Goal: Navigation & Orientation: Find specific page/section

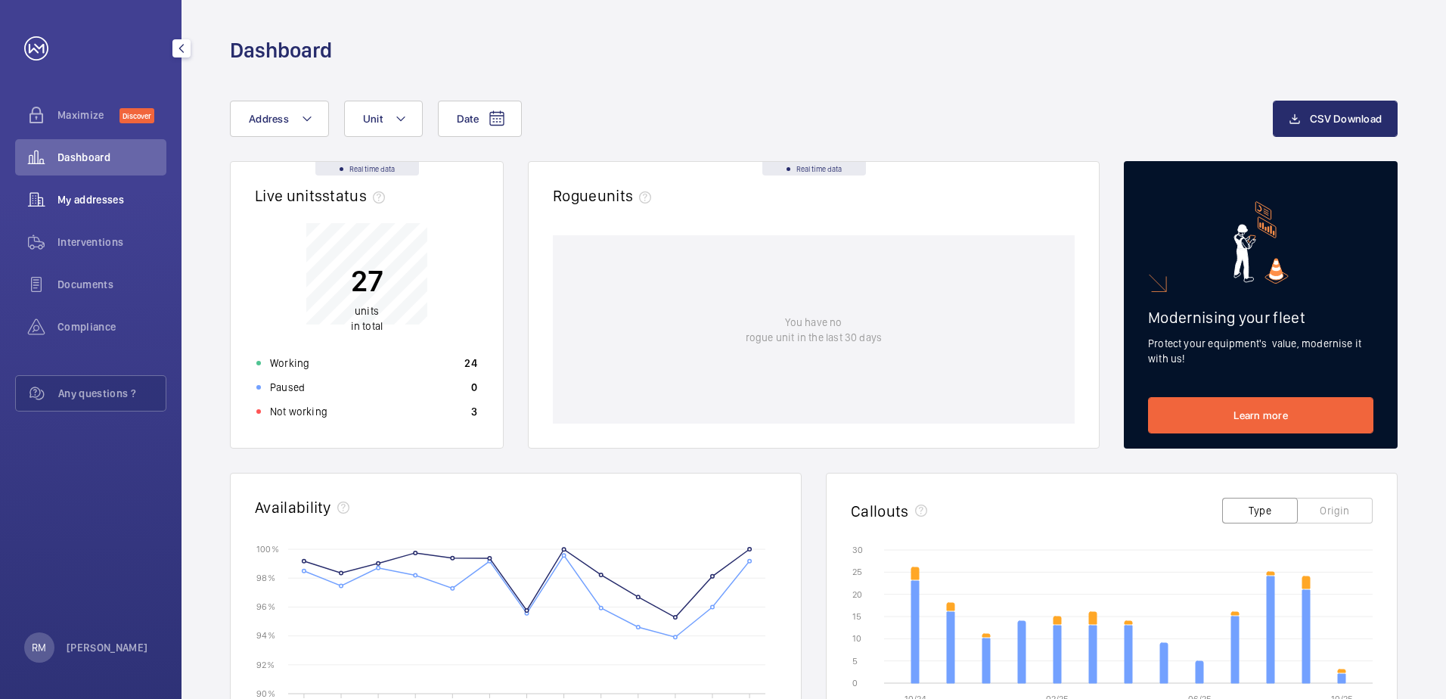
click at [109, 196] on span "My addresses" at bounding box center [111, 199] width 109 height 15
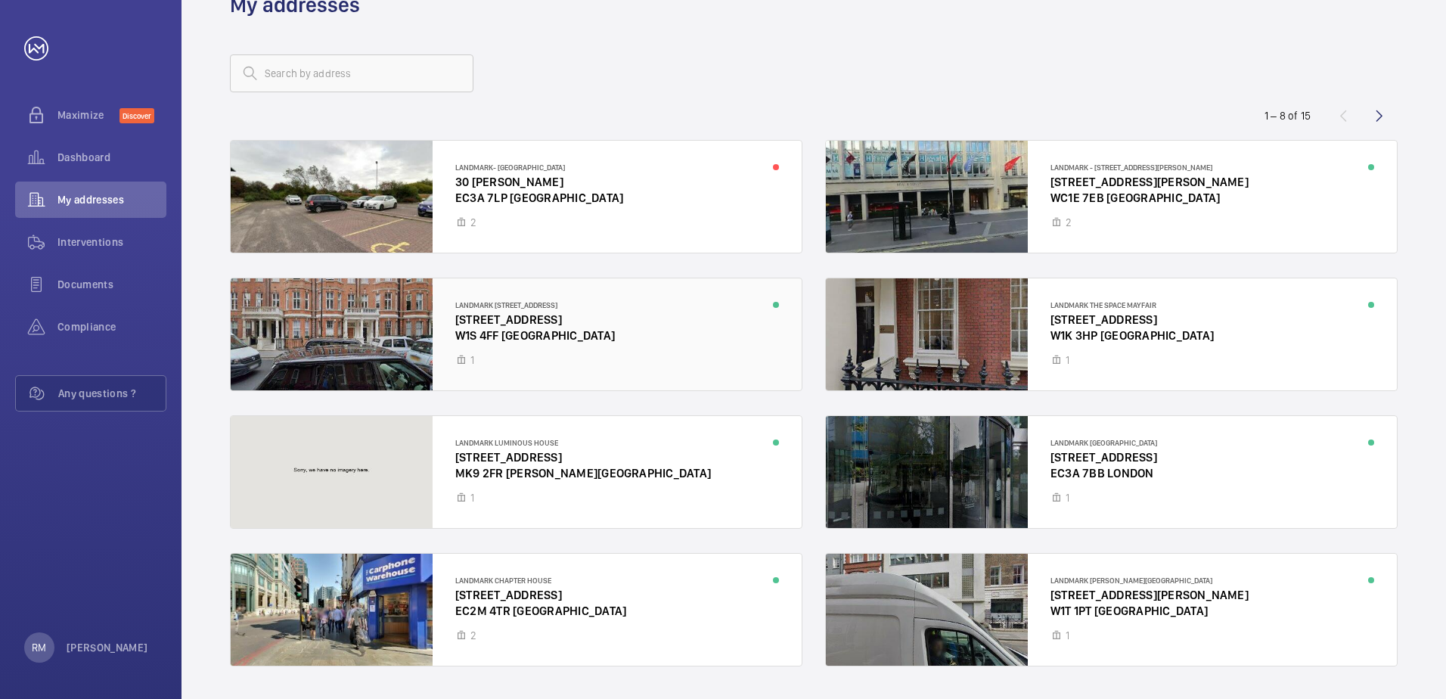
scroll to position [88, 0]
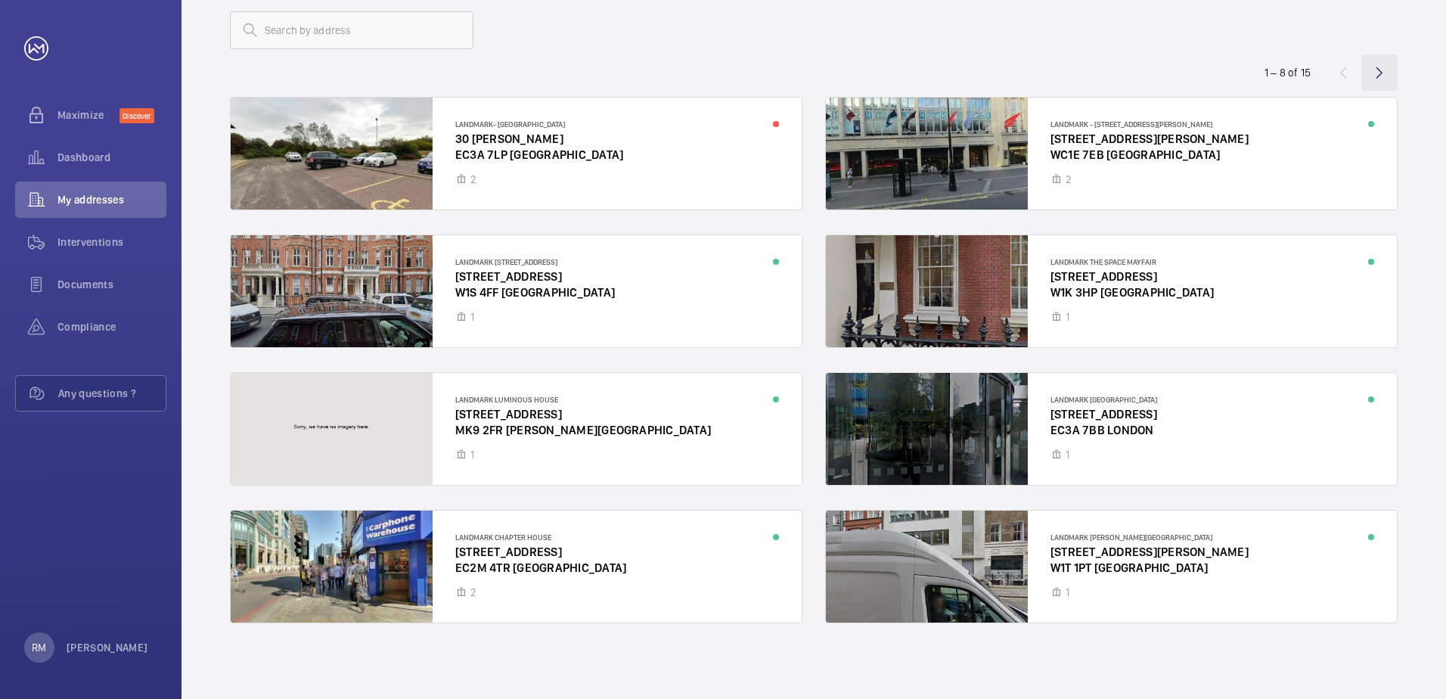
click at [1380, 67] on wm-front-icon-button at bounding box center [1380, 72] width 36 height 36
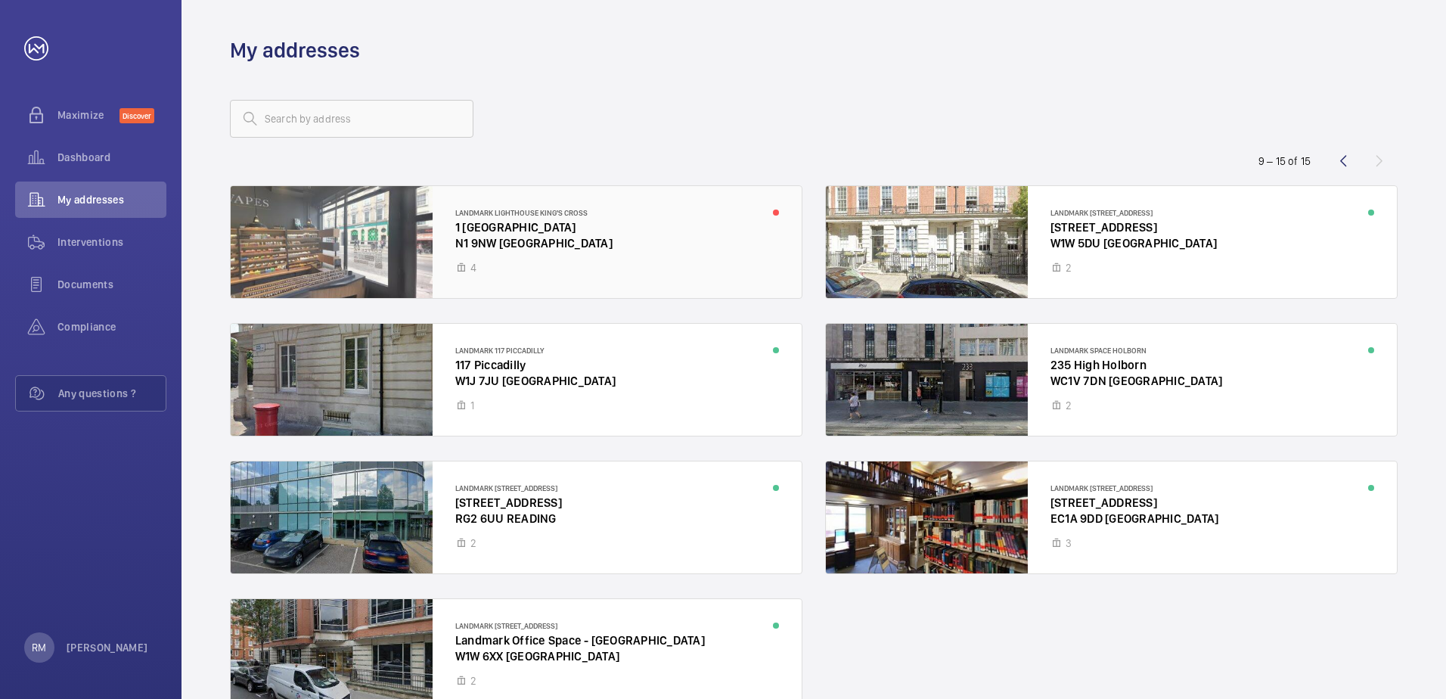
click at [571, 271] on div at bounding box center [516, 242] width 571 height 112
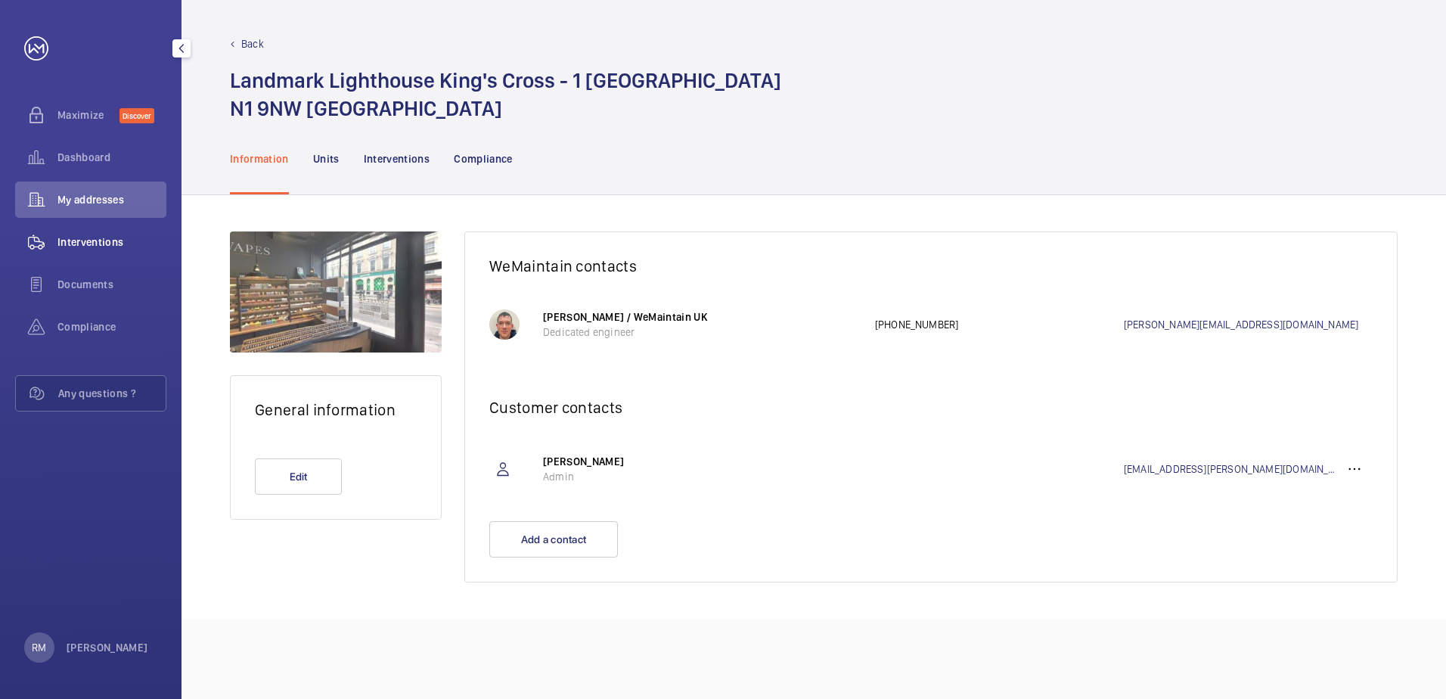
click at [77, 242] on span "Interventions" at bounding box center [111, 241] width 109 height 15
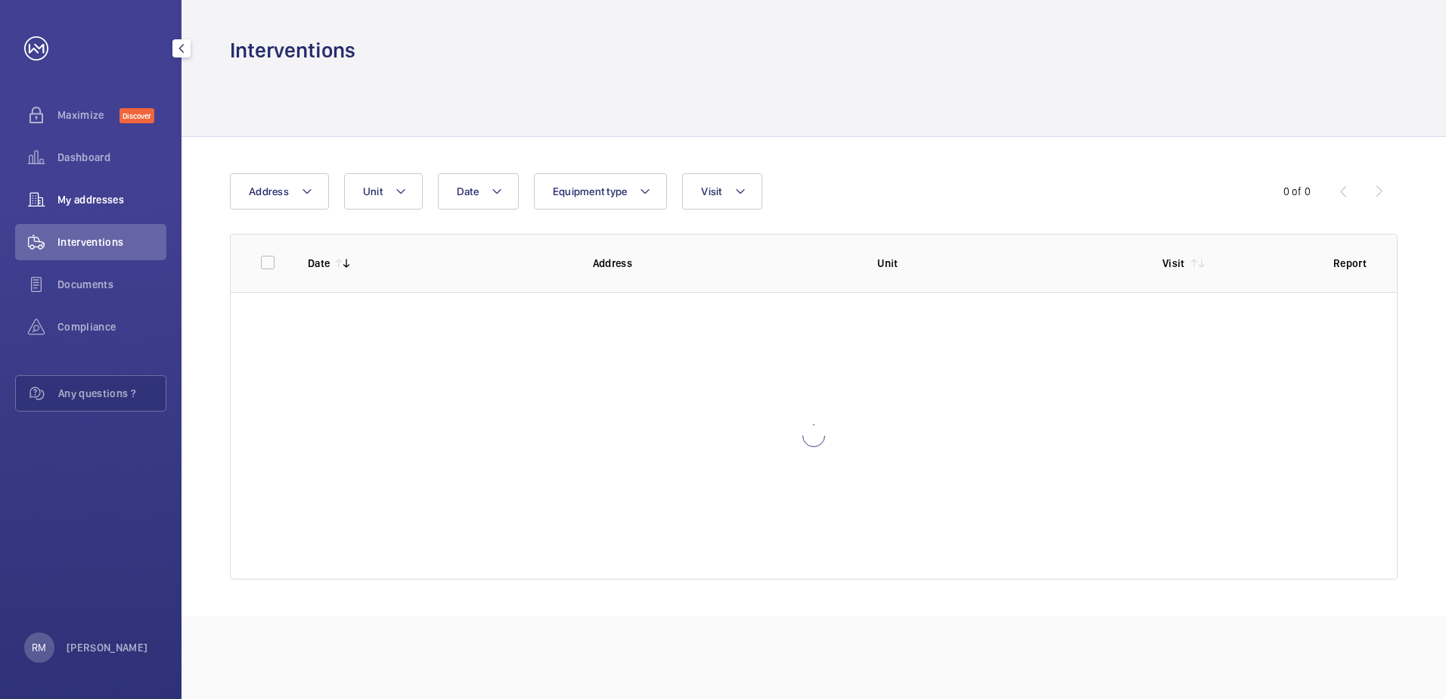
click at [84, 202] on span "My addresses" at bounding box center [111, 199] width 109 height 15
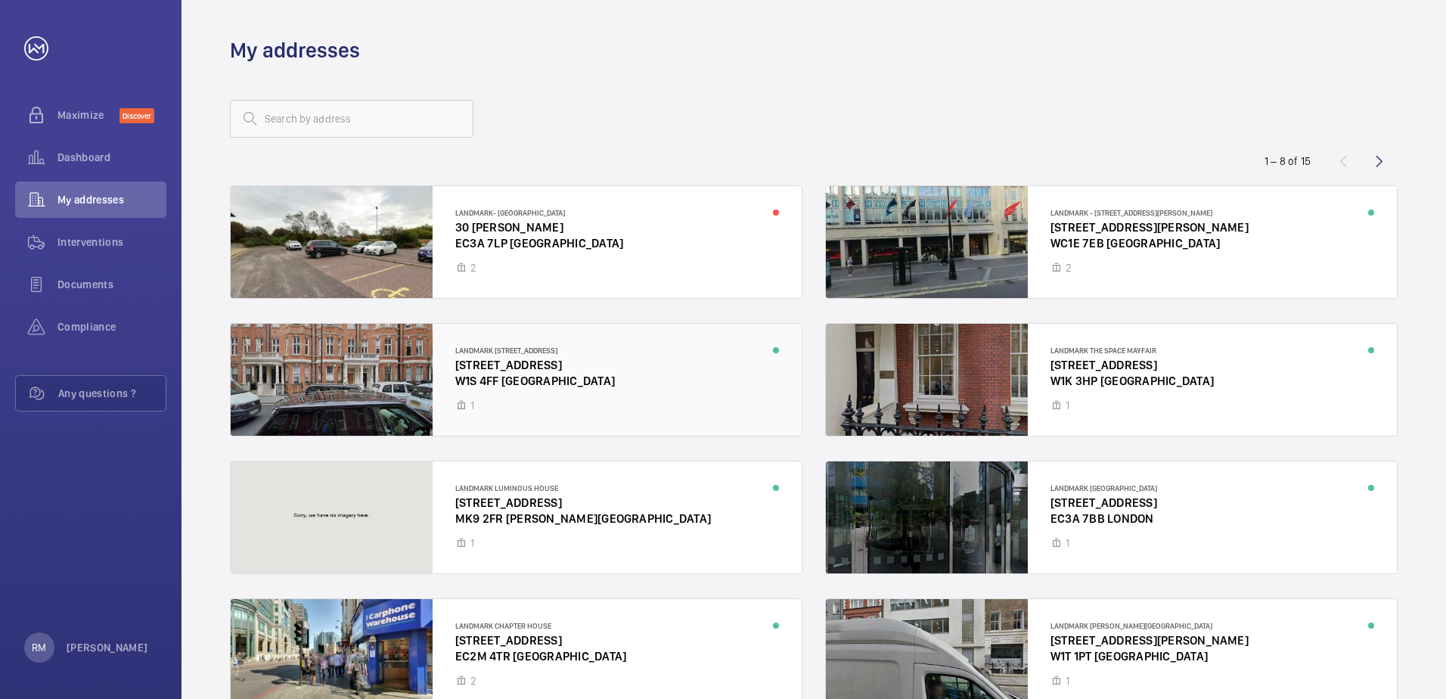
click at [579, 393] on div at bounding box center [516, 380] width 571 height 112
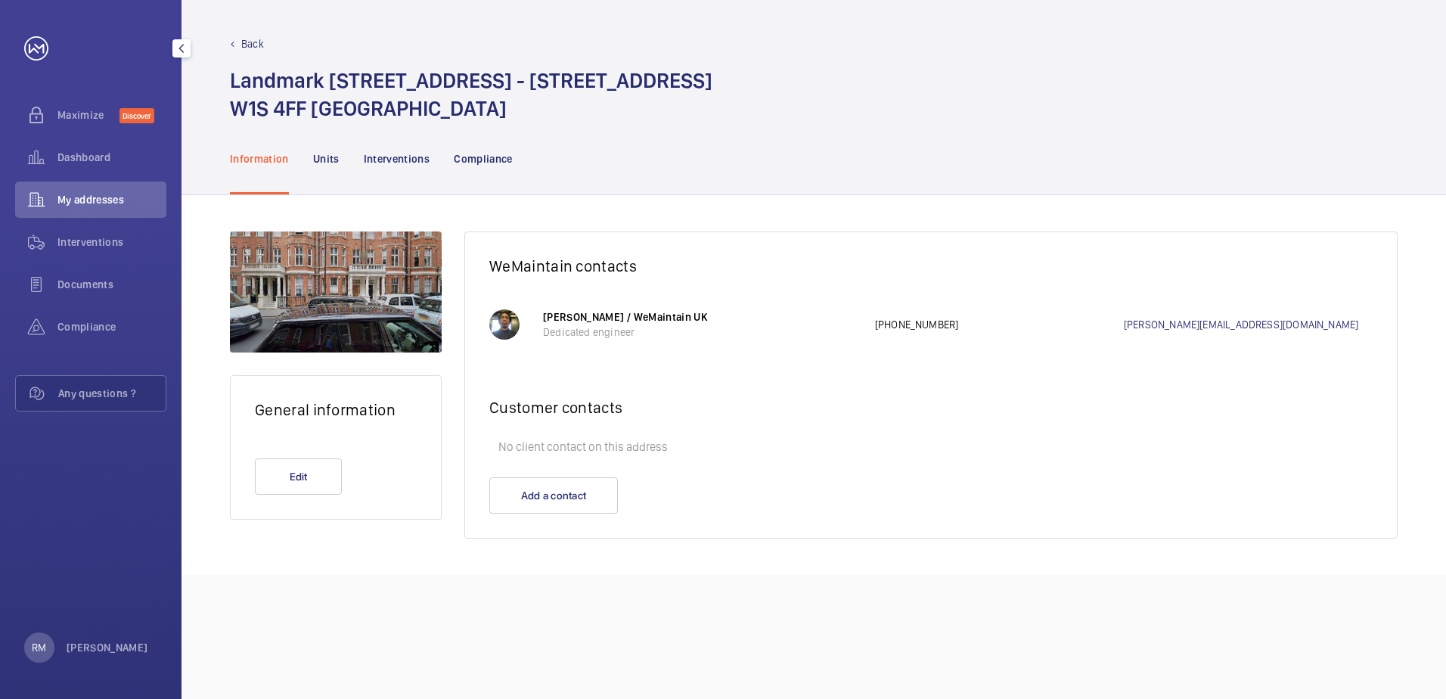
click at [69, 199] on span "My addresses" at bounding box center [111, 199] width 109 height 15
click at [70, 157] on span "Dashboard" at bounding box center [111, 157] width 109 height 15
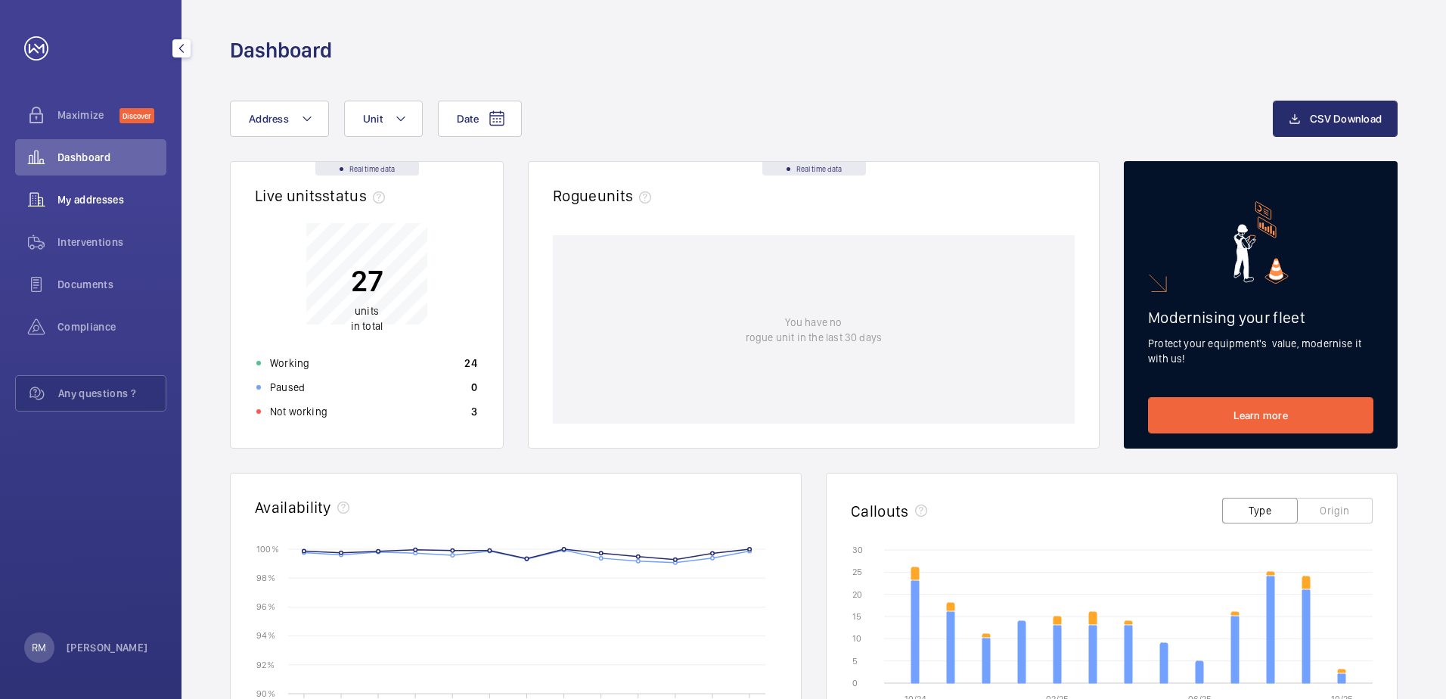
click at [78, 193] on span "My addresses" at bounding box center [111, 199] width 109 height 15
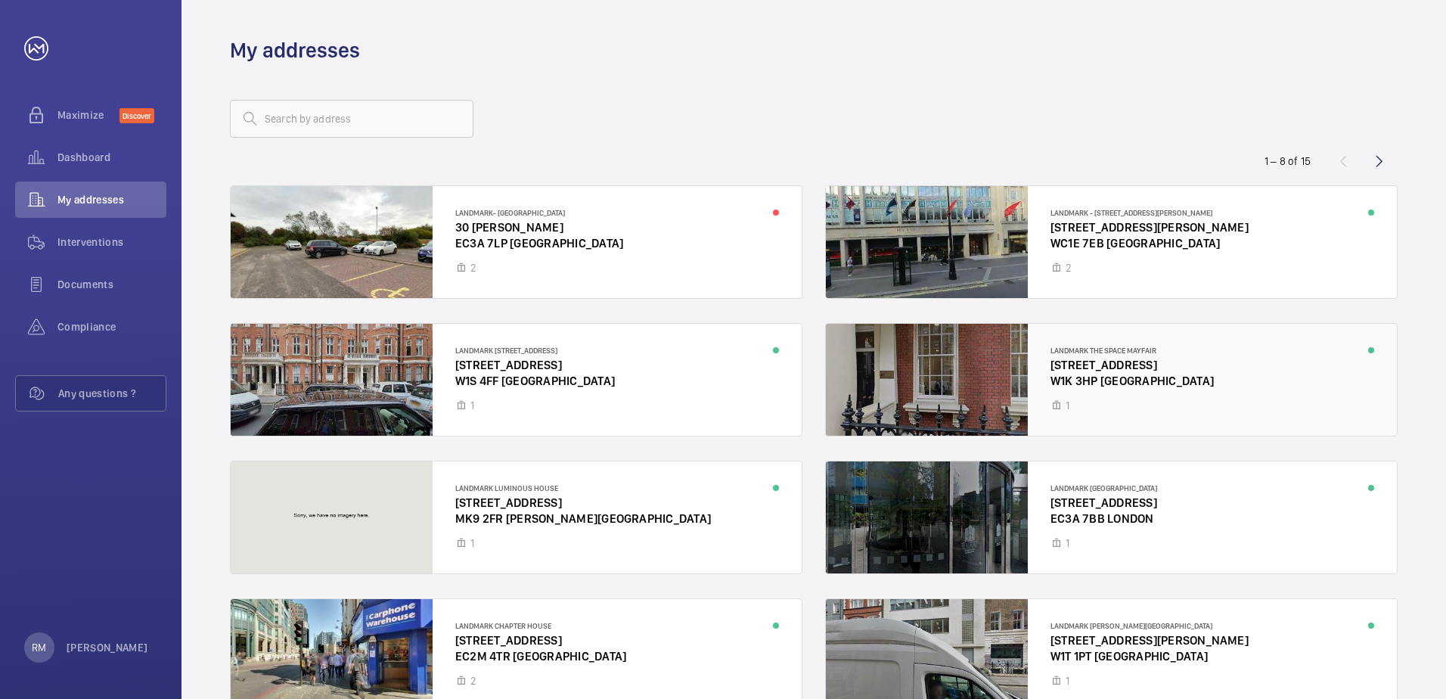
click at [1104, 366] on div at bounding box center [1111, 380] width 571 height 112
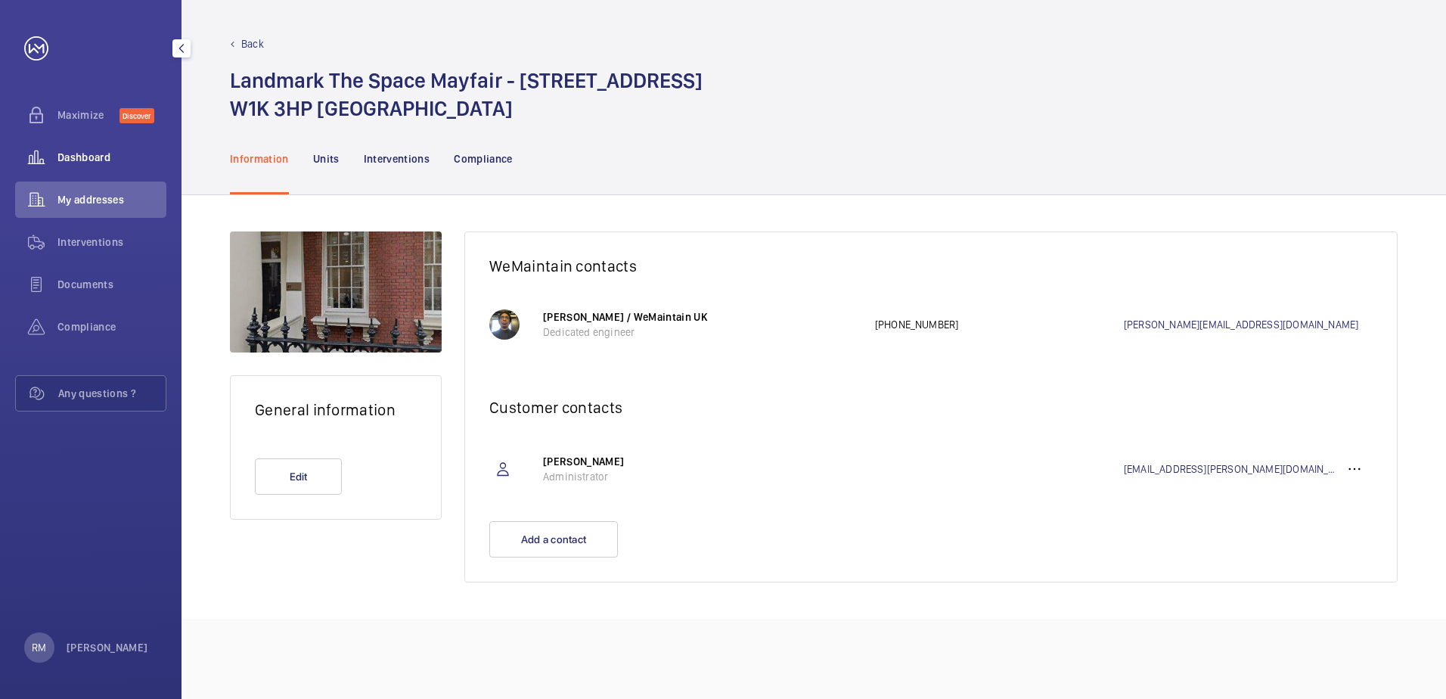
click at [110, 170] on div "Dashboard" at bounding box center [90, 157] width 151 height 36
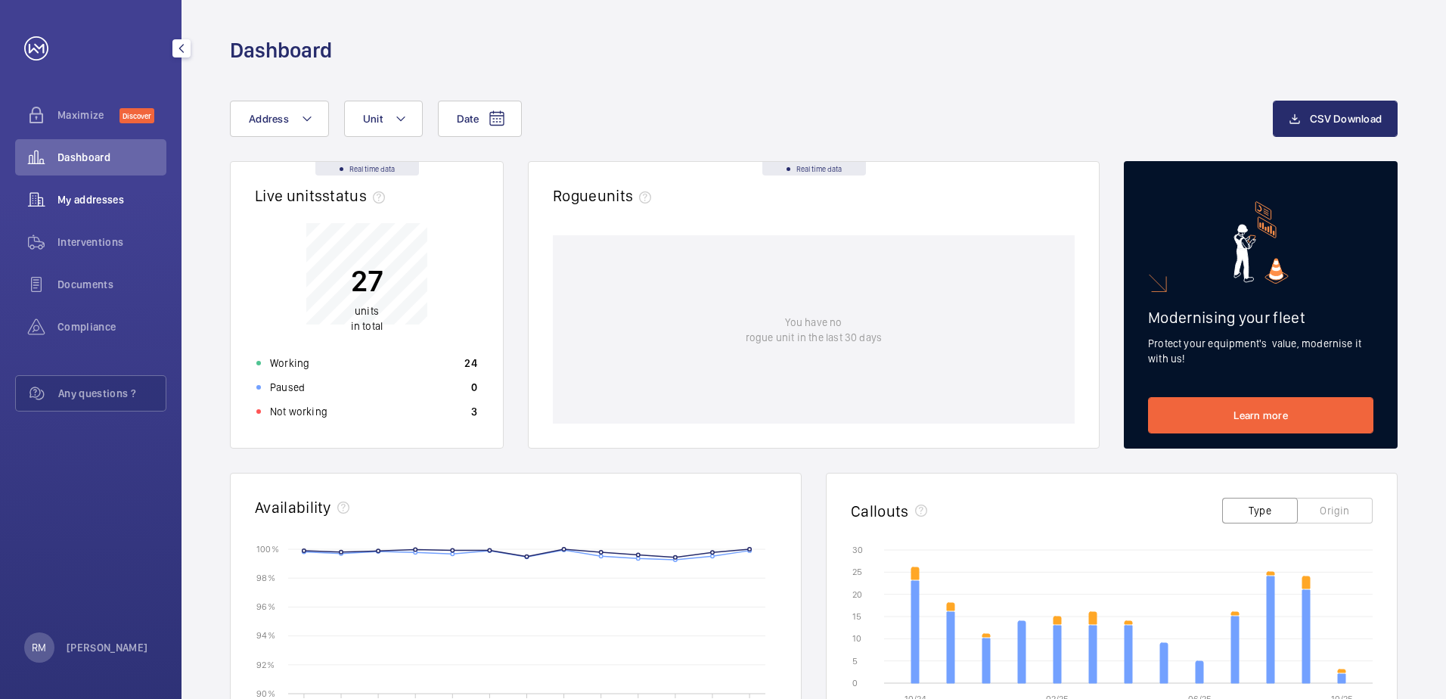
click at [95, 200] on span "My addresses" at bounding box center [111, 199] width 109 height 15
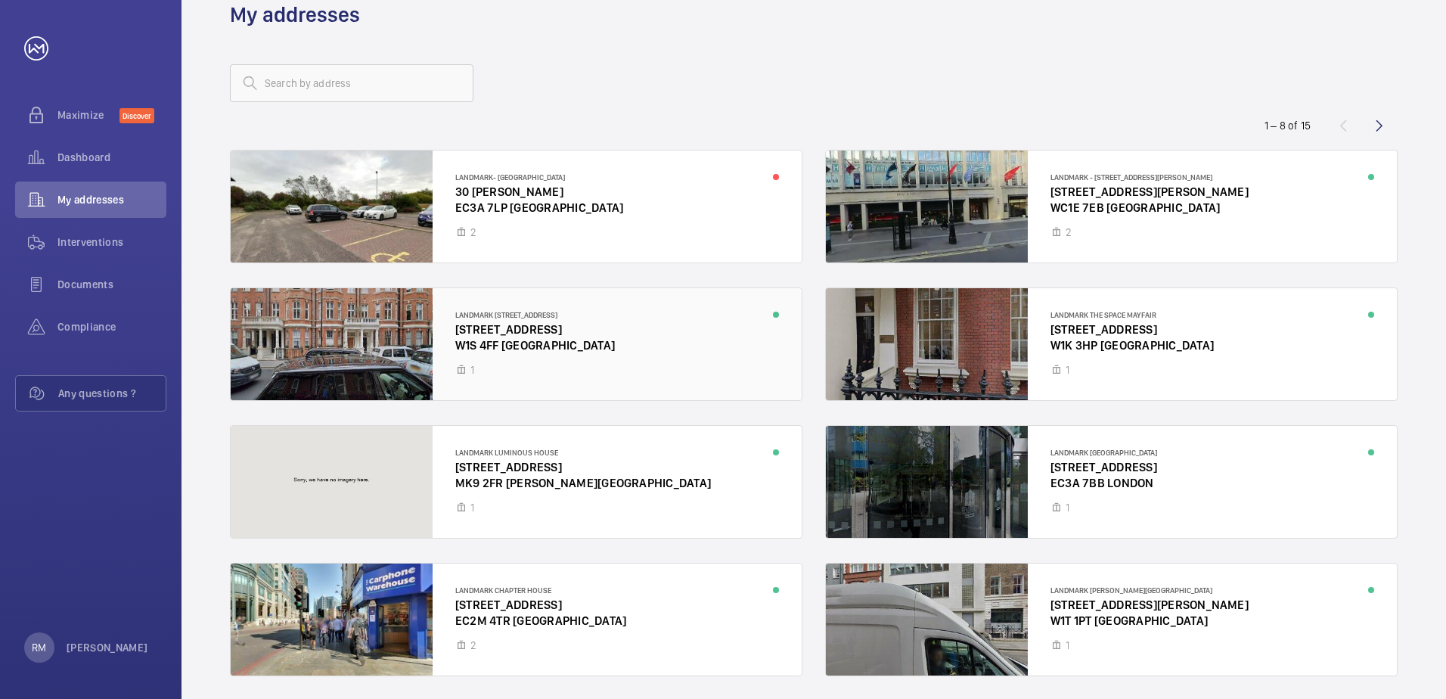
scroll to position [88, 0]
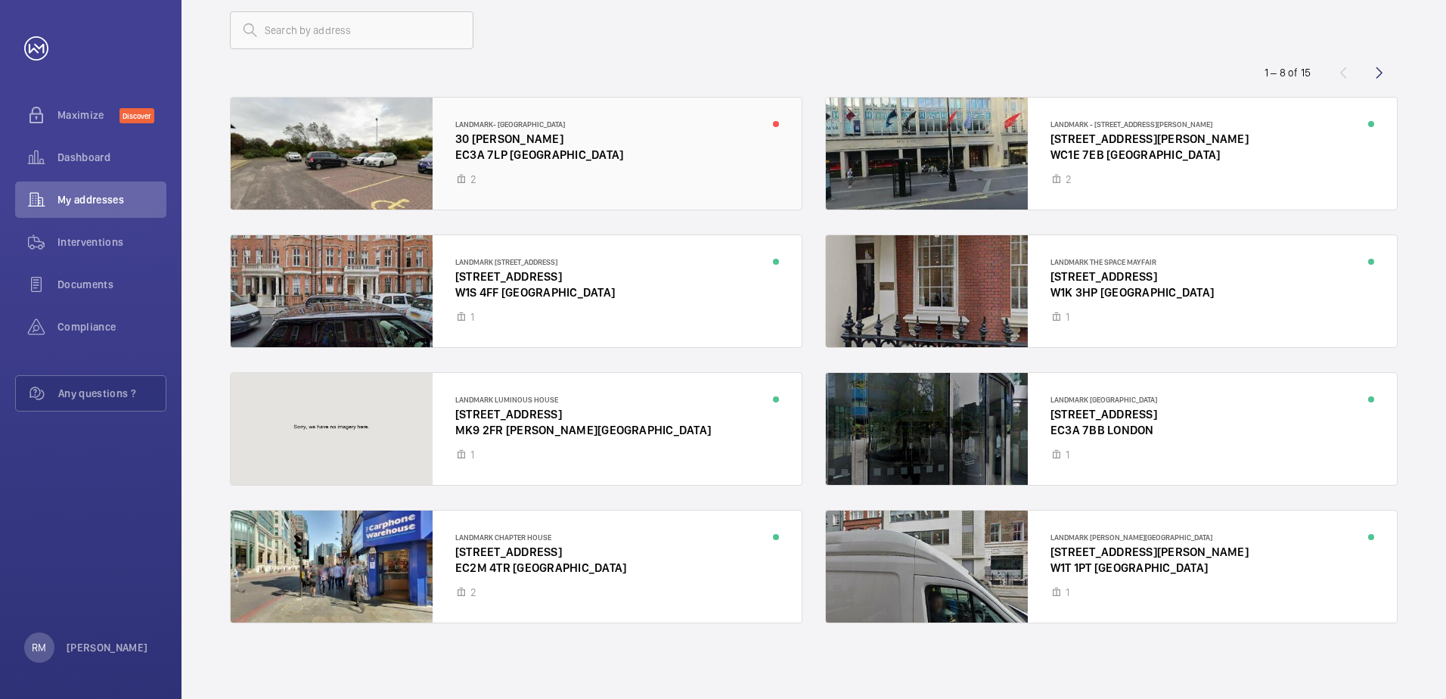
click at [536, 172] on div at bounding box center [516, 154] width 571 height 112
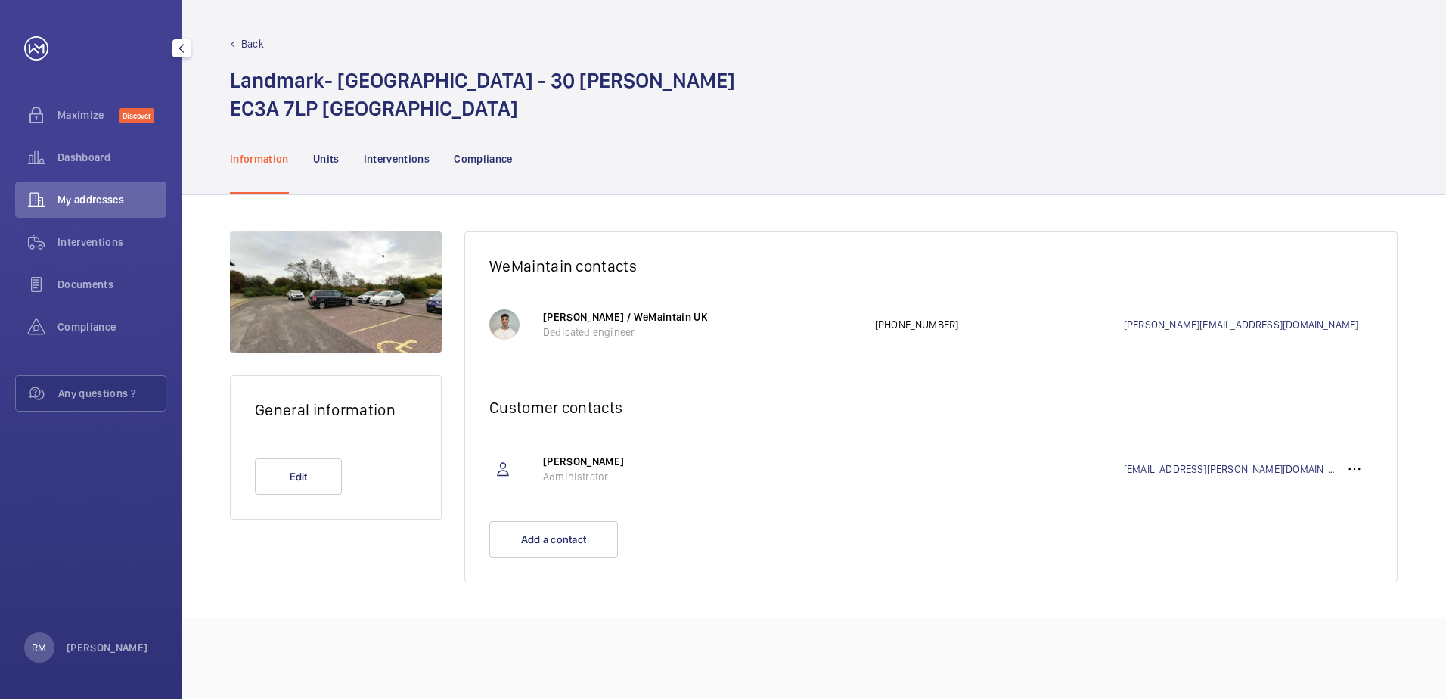
click at [59, 200] on span "My addresses" at bounding box center [111, 199] width 109 height 15
click at [110, 200] on span "My addresses" at bounding box center [111, 199] width 109 height 15
click at [88, 241] on span "Interventions" at bounding box center [111, 241] width 109 height 15
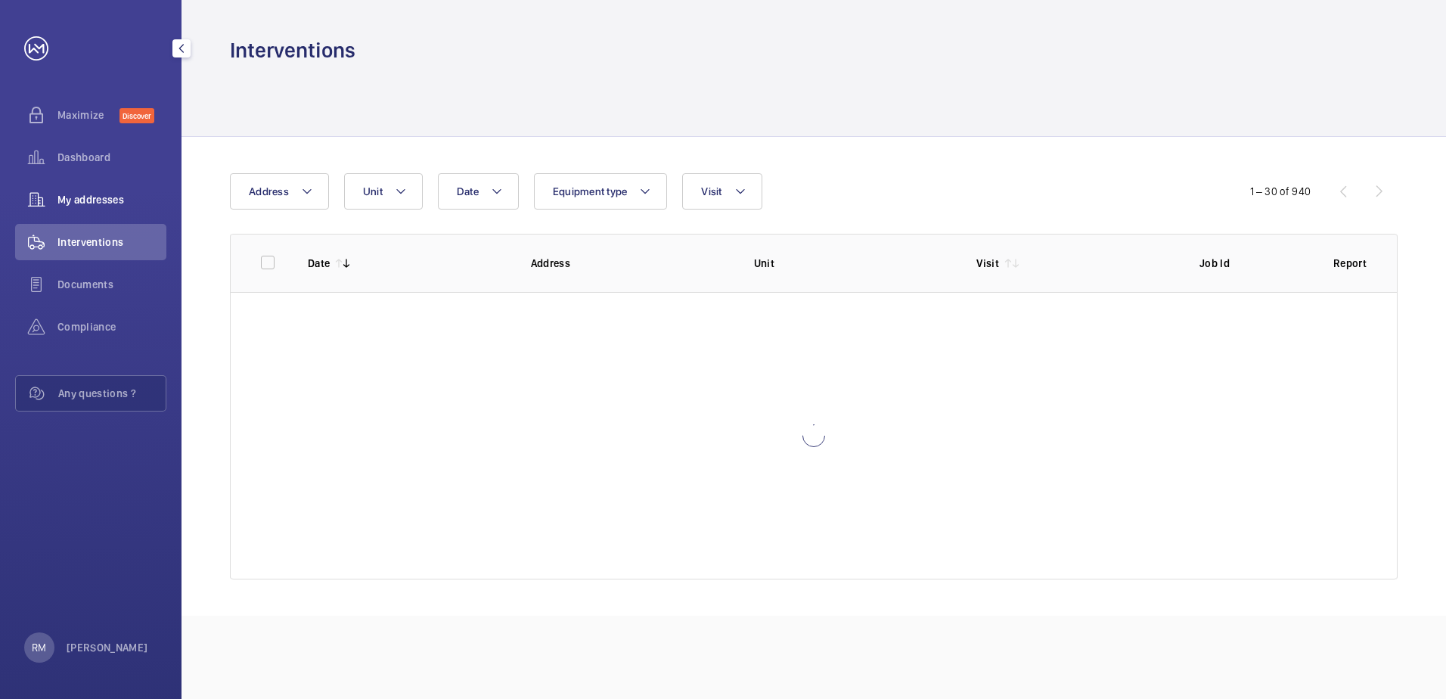
click at [93, 200] on span "My addresses" at bounding box center [111, 199] width 109 height 15
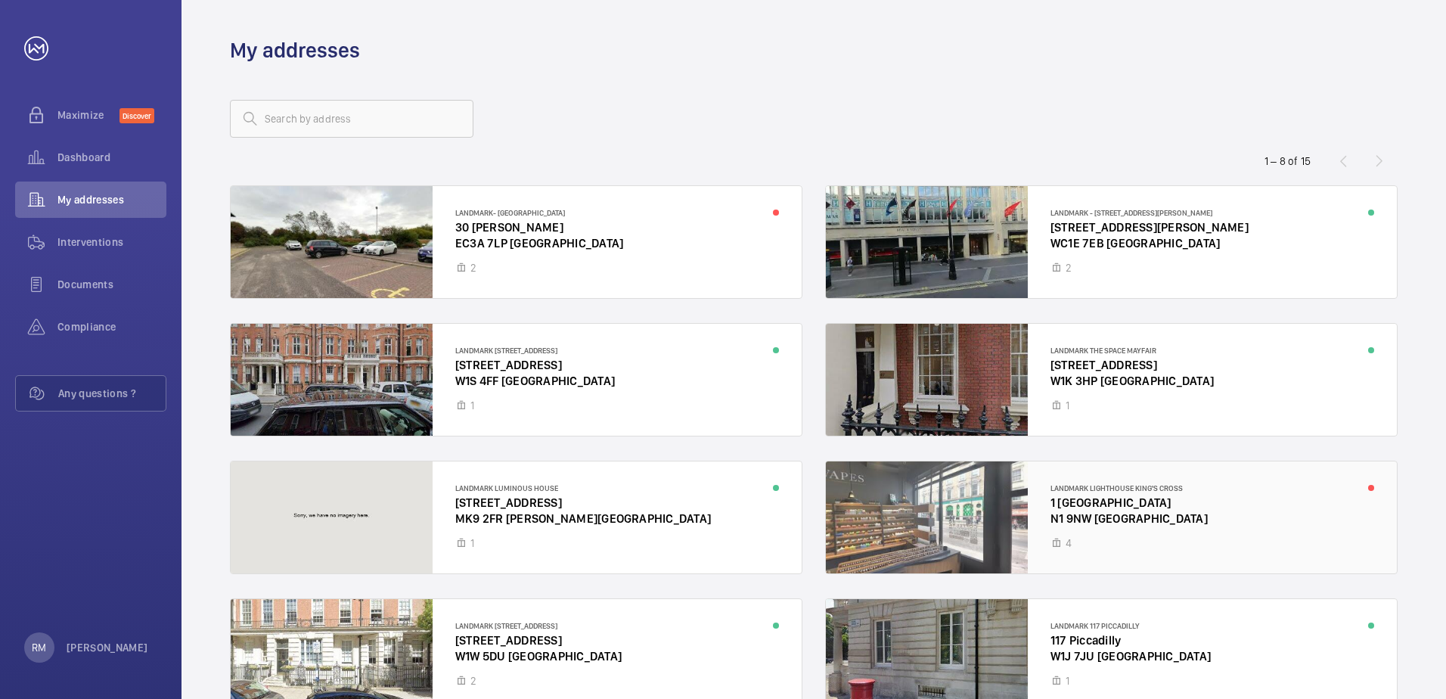
click at [1116, 505] on div at bounding box center [1111, 517] width 571 height 112
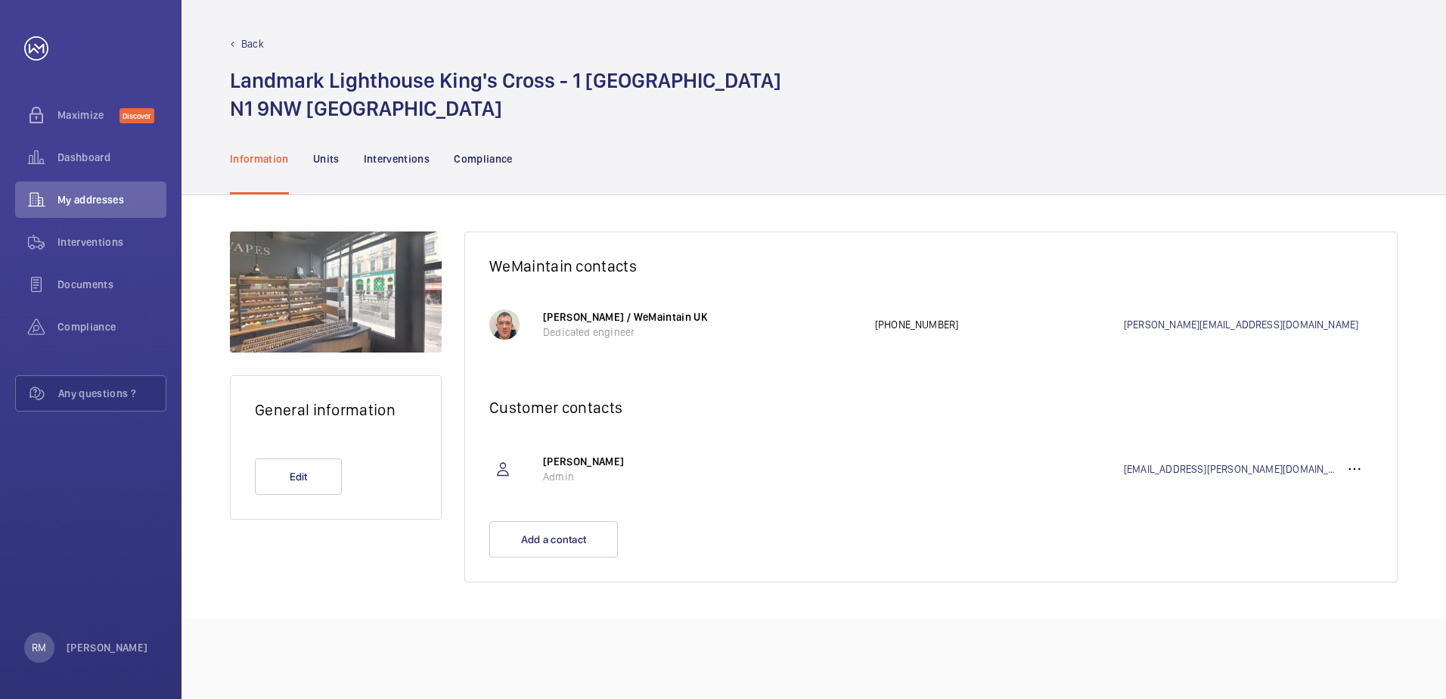
click at [505, 328] on div at bounding box center [504, 324] width 30 height 30
click at [506, 328] on div at bounding box center [504, 324] width 30 height 30
click at [564, 321] on p "[PERSON_NAME] / WeMaintain UK" at bounding box center [701, 316] width 317 height 15
click at [576, 322] on p "[PERSON_NAME] / WeMaintain UK" at bounding box center [701, 316] width 317 height 15
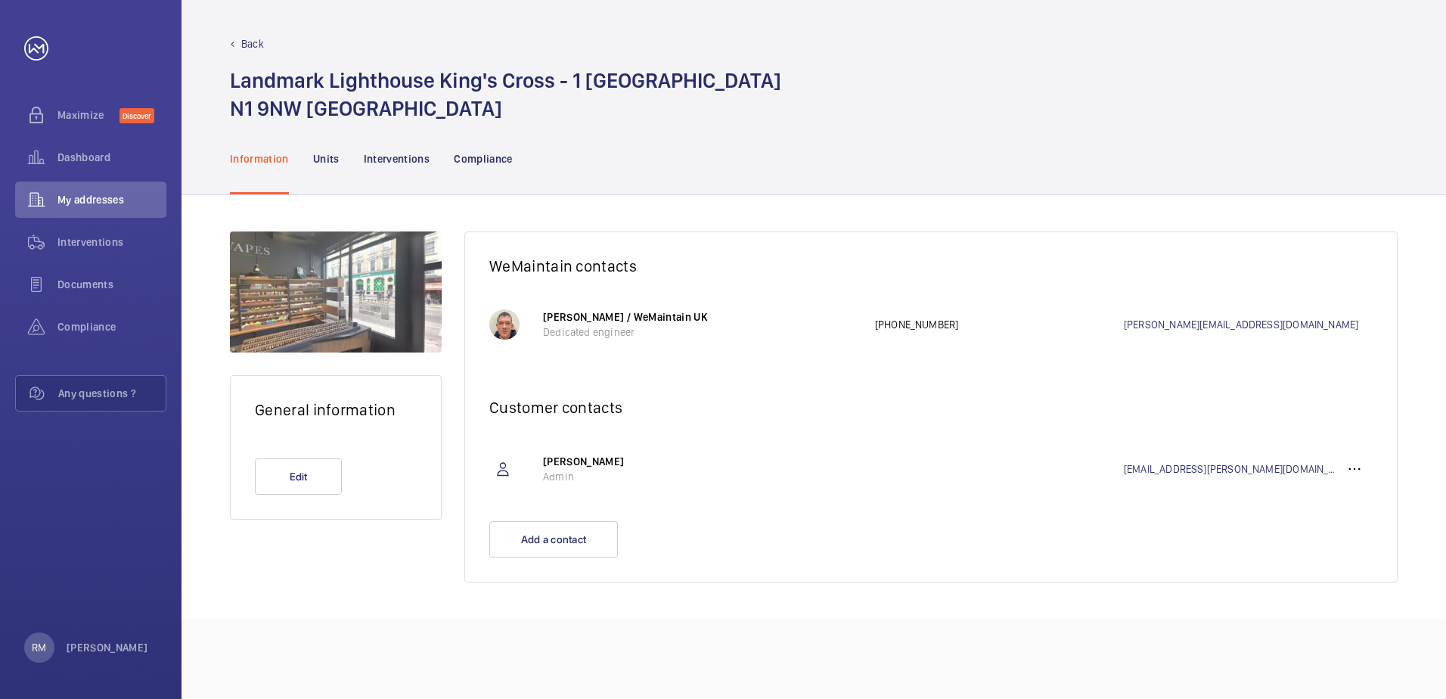
click at [576, 327] on p "Dedicated engineer" at bounding box center [701, 331] width 317 height 15
click at [95, 205] on span "My addresses" at bounding box center [111, 199] width 109 height 15
click at [116, 206] on span "My addresses" at bounding box center [111, 199] width 109 height 15
click at [85, 248] on span "Interventions" at bounding box center [111, 241] width 109 height 15
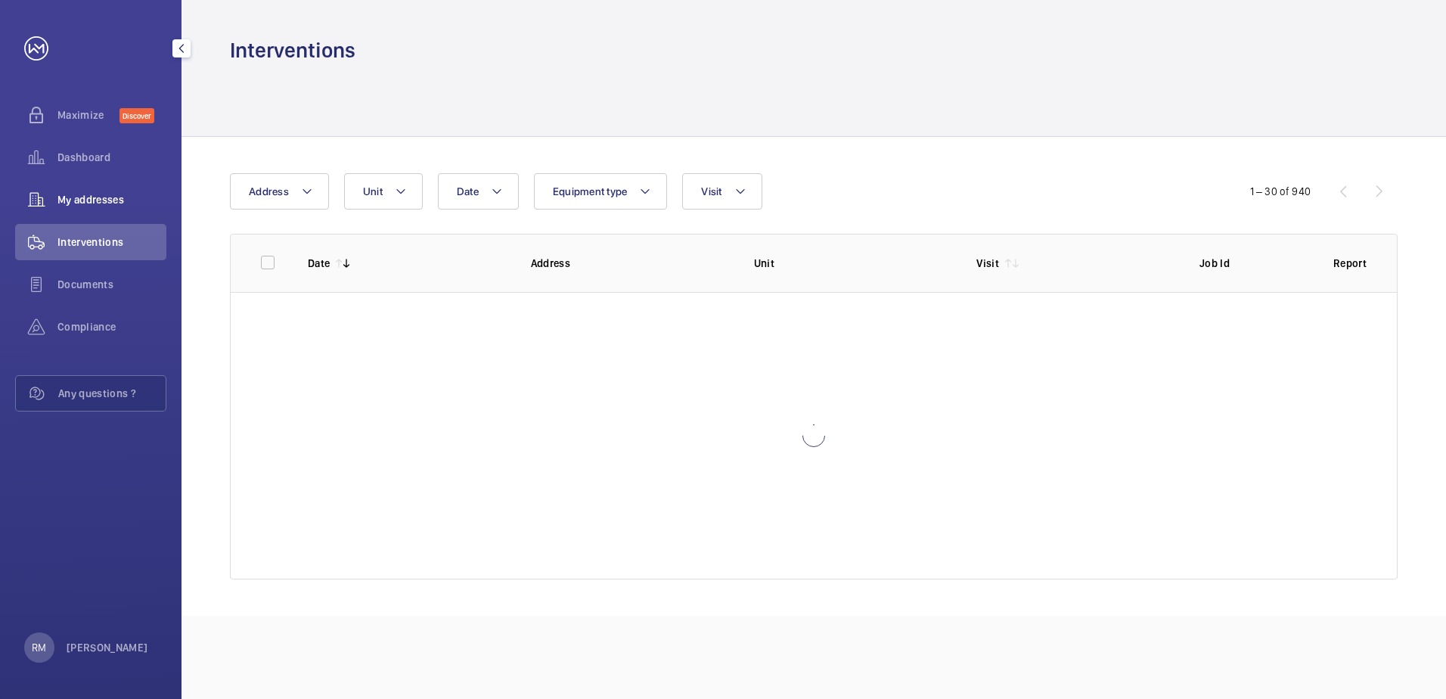
click at [104, 203] on span "My addresses" at bounding box center [111, 199] width 109 height 15
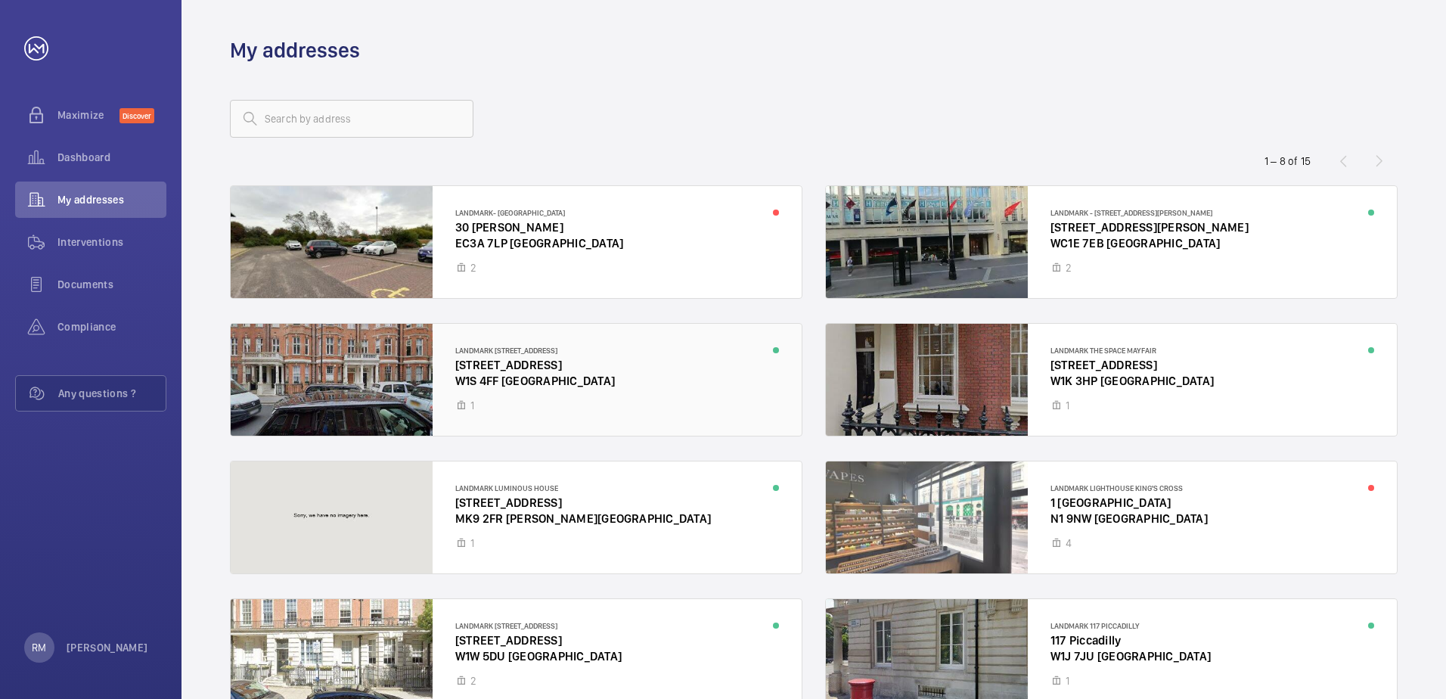
click at [502, 352] on div at bounding box center [516, 380] width 571 height 112
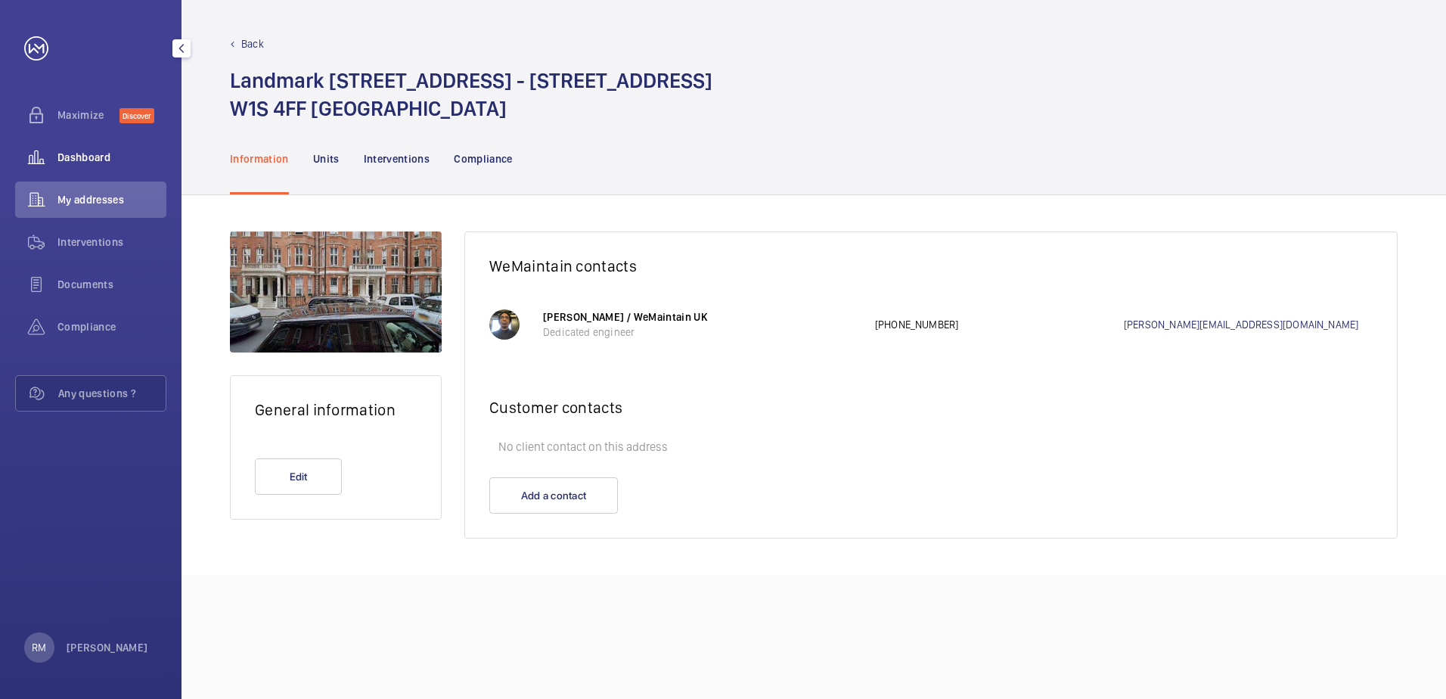
click at [105, 163] on span "Dashboard" at bounding box center [111, 157] width 109 height 15
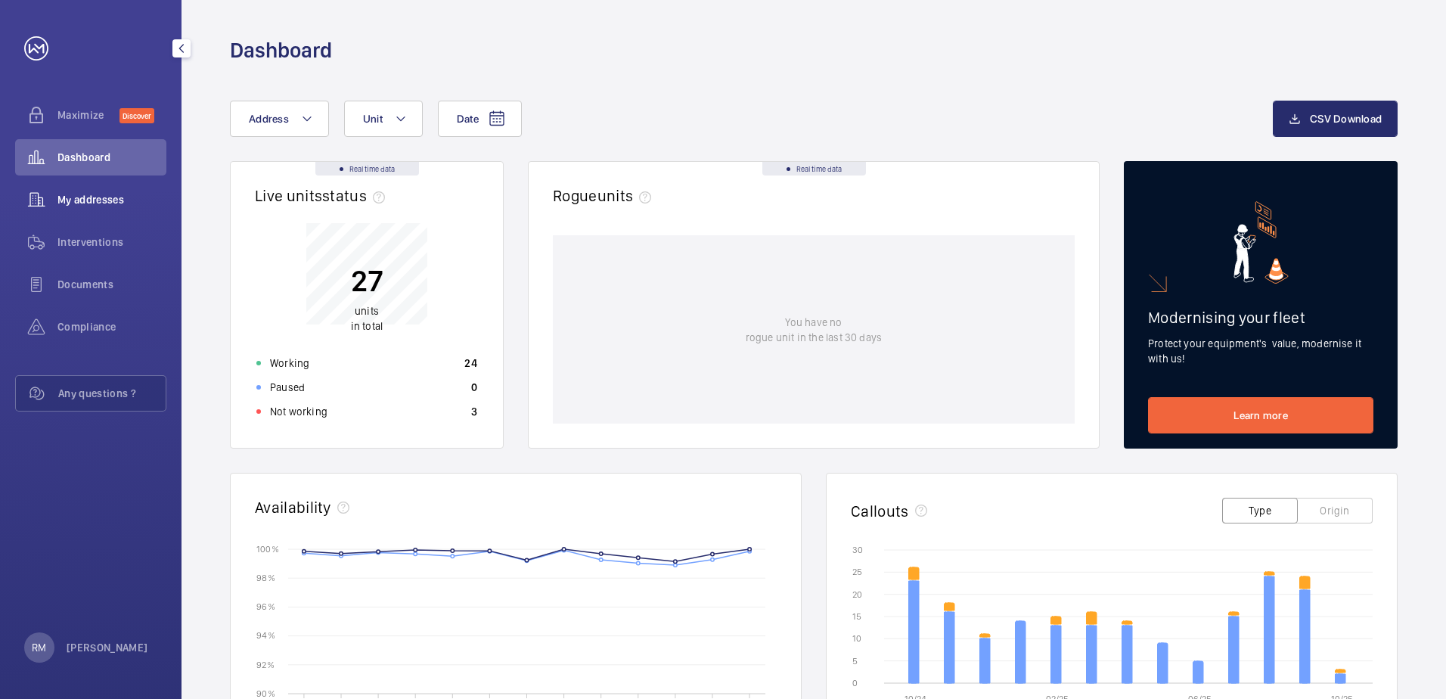
click at [84, 190] on div "My addresses" at bounding box center [90, 200] width 151 height 36
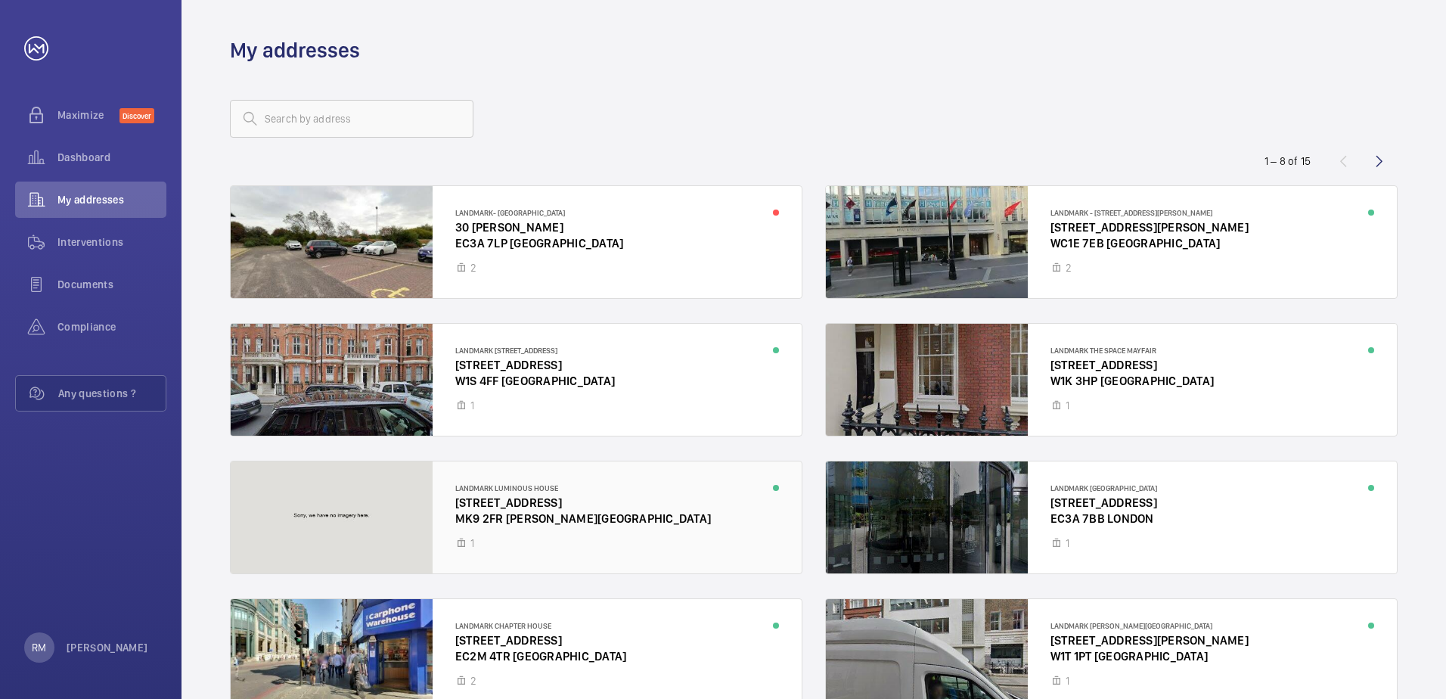
scroll to position [88, 0]
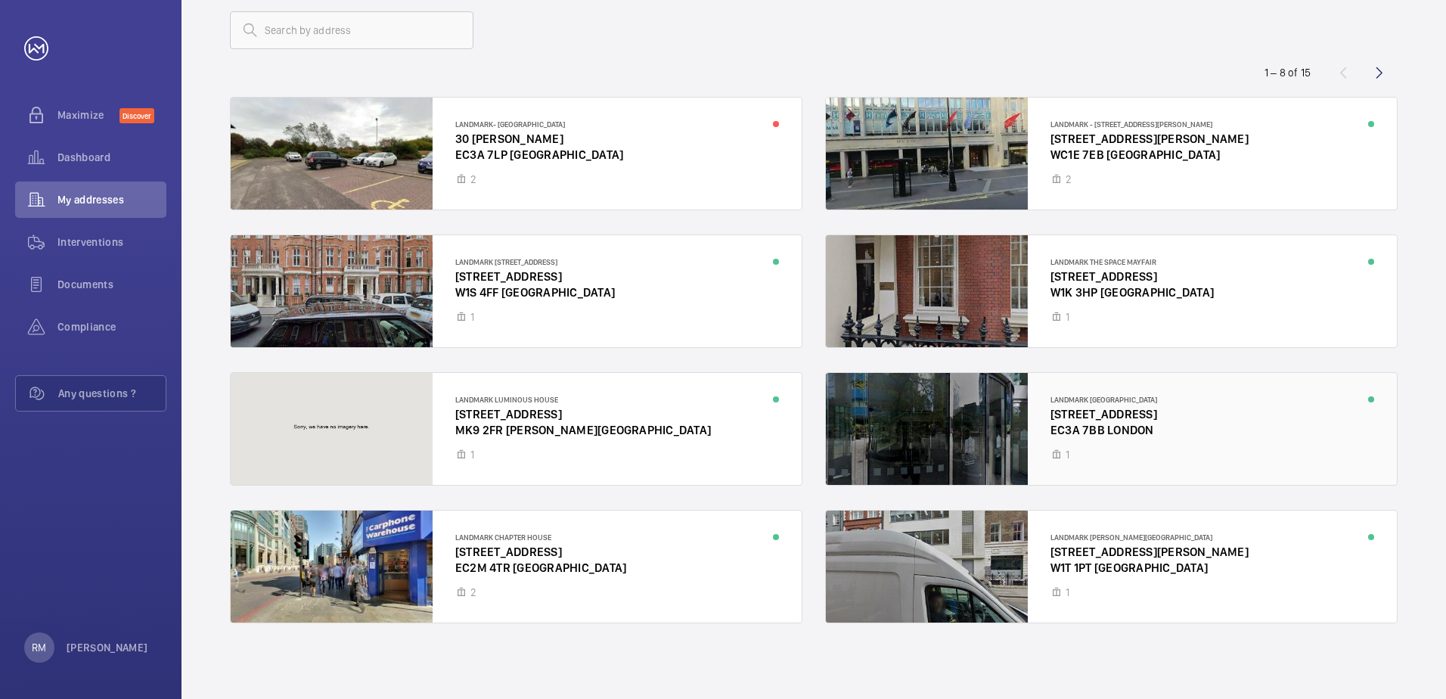
click at [1092, 410] on div at bounding box center [1111, 429] width 571 height 112
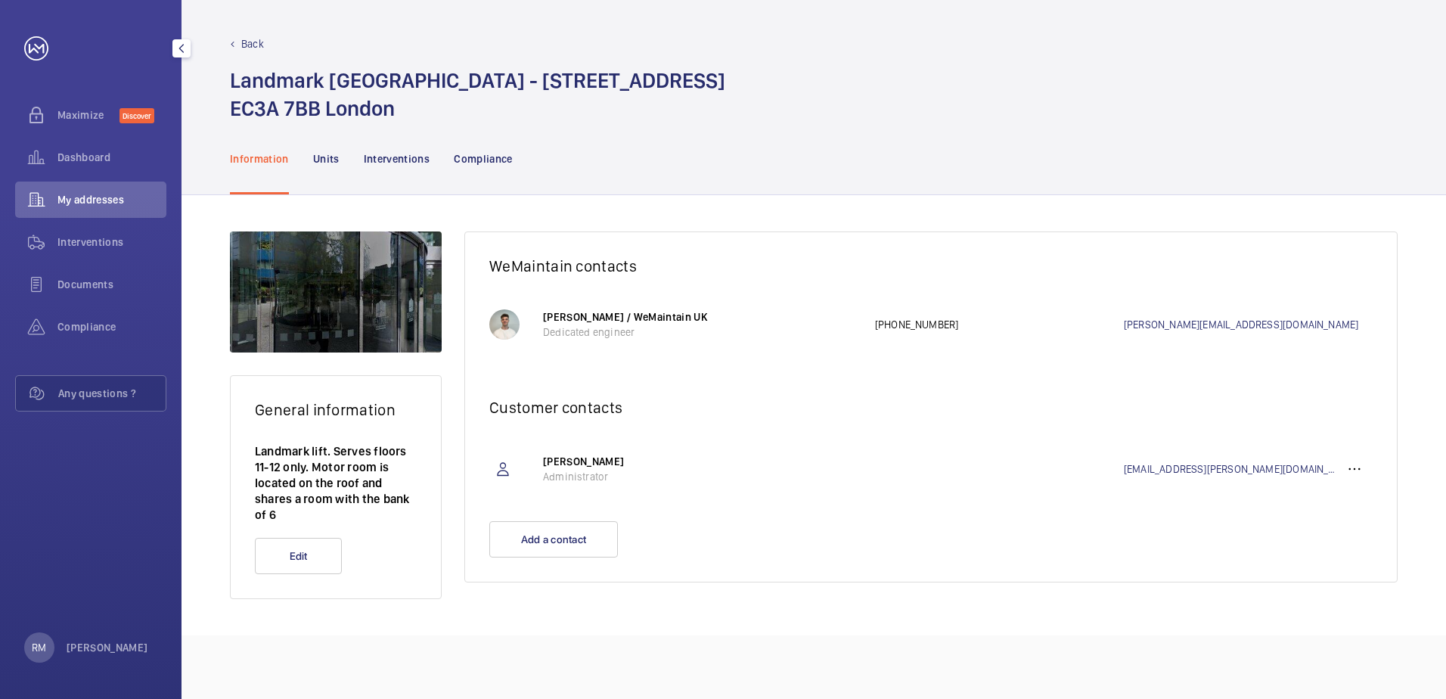
click at [64, 197] on span "My addresses" at bounding box center [111, 199] width 109 height 15
click at [96, 163] on span "Dashboard" at bounding box center [111, 157] width 109 height 15
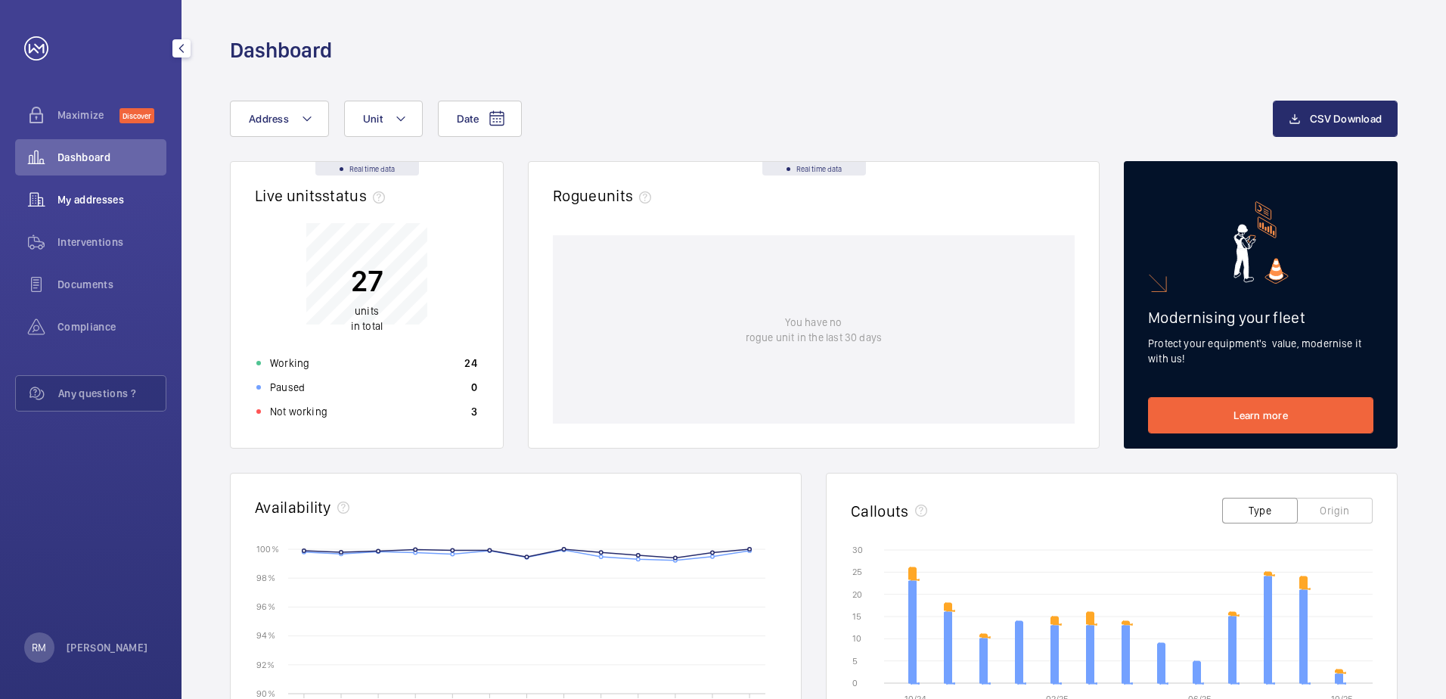
click at [92, 203] on span "My addresses" at bounding box center [111, 199] width 109 height 15
